Goal: Task Accomplishment & Management: Manage account settings

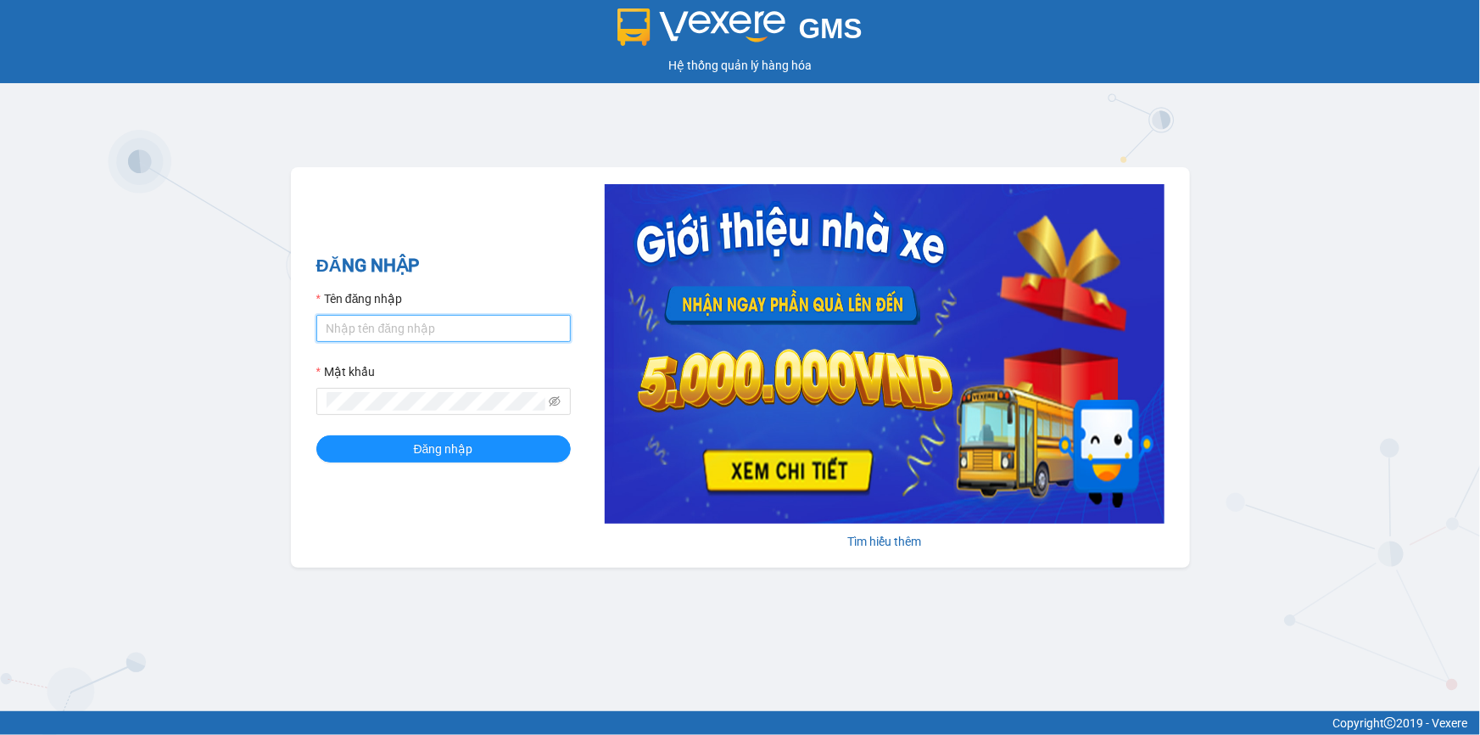
click at [417, 333] on input "Tên đăng nhập" at bounding box center [443, 328] width 254 height 27
type input "dungnt.phuongnam"
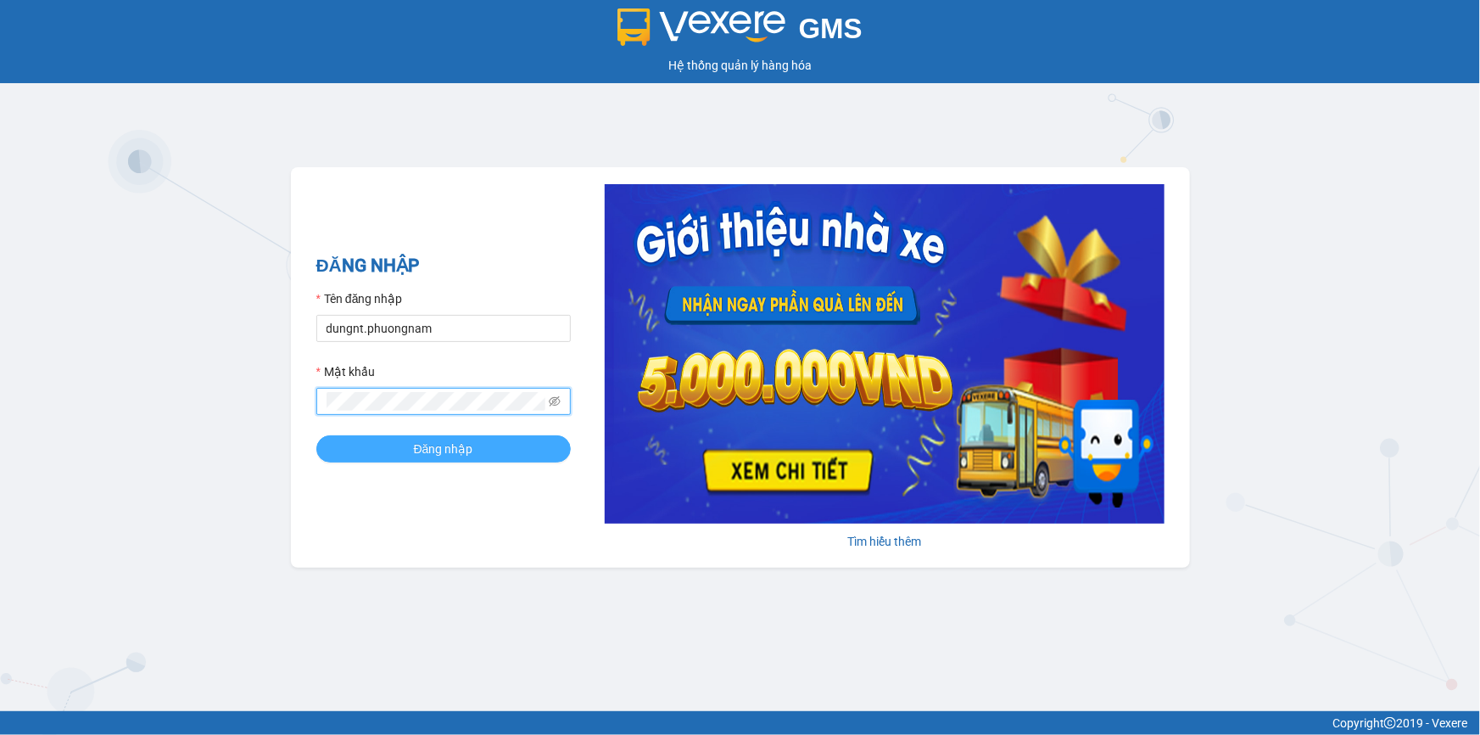
click at [454, 447] on span "Đăng nhập" at bounding box center [443, 448] width 59 height 19
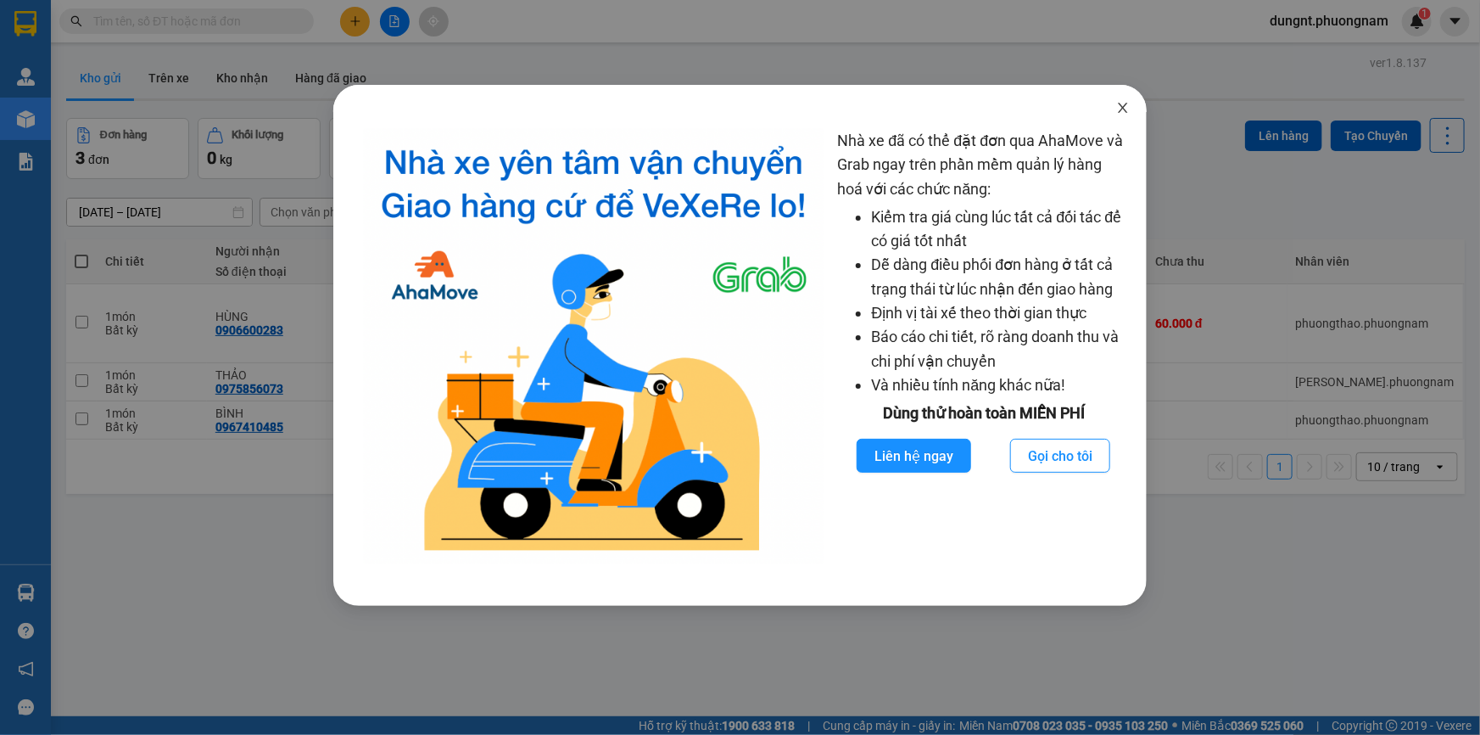
click at [1127, 104] on icon "close" at bounding box center [1123, 108] width 9 height 10
